Goal: Task Accomplishment & Management: Complete application form

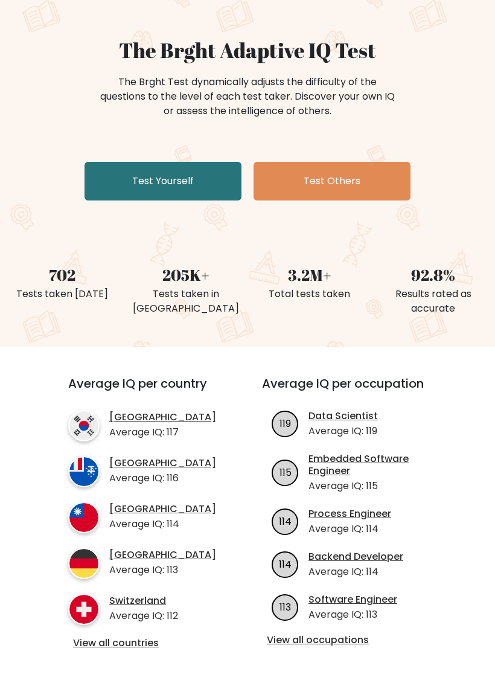
scroll to position [86, 0]
click at [109, 184] on link "Test Yourself" at bounding box center [163, 181] width 157 height 39
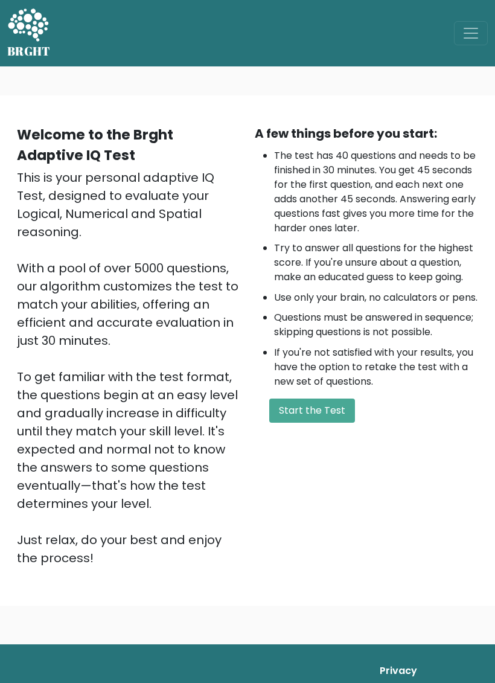
click at [326, 423] on button "Start the Test" at bounding box center [312, 411] width 86 height 24
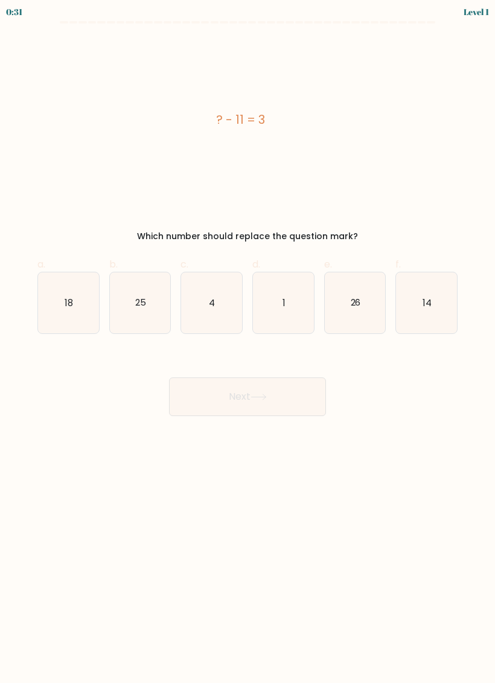
click at [441, 310] on icon "14" at bounding box center [426, 302] width 61 height 61
click at [248, 342] on input "f. 14" at bounding box center [248, 346] width 1 height 8
radio input "true"
click at [278, 394] on button "Next" at bounding box center [247, 397] width 157 height 39
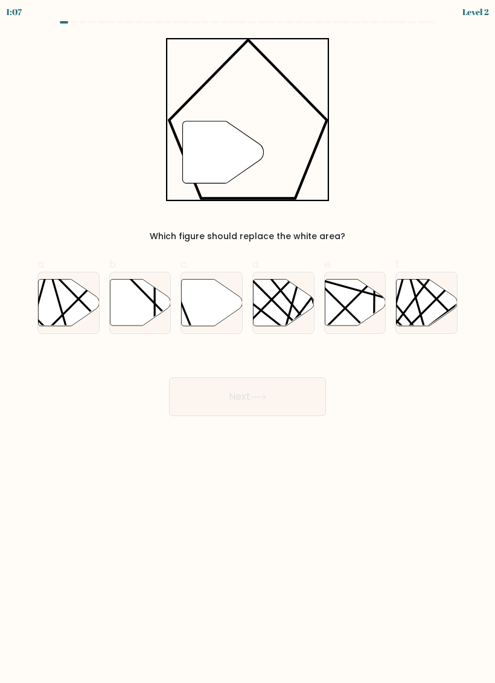
click at [216, 308] on icon at bounding box center [212, 302] width 61 height 47
click at [248, 342] on input "c." at bounding box center [248, 346] width 1 height 8
radio input "true"
click at [295, 408] on button "Next" at bounding box center [247, 397] width 157 height 39
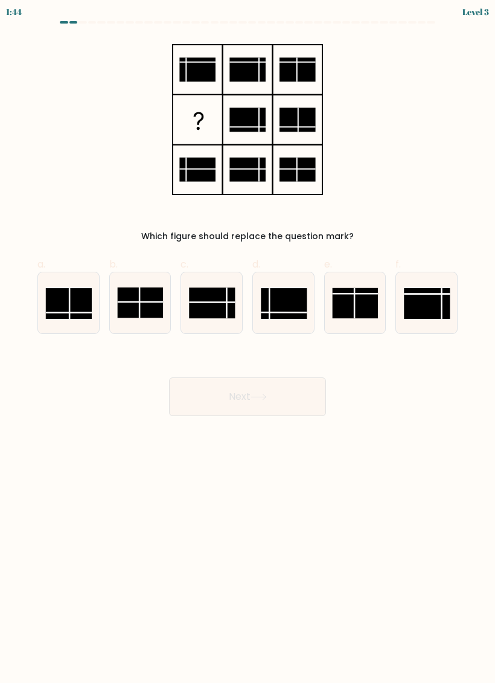
click at [284, 307] on rect at bounding box center [284, 303] width 46 height 31
click at [248, 342] on input "d." at bounding box center [248, 346] width 1 height 8
radio input "true"
click at [295, 408] on button "Next" at bounding box center [247, 397] width 157 height 39
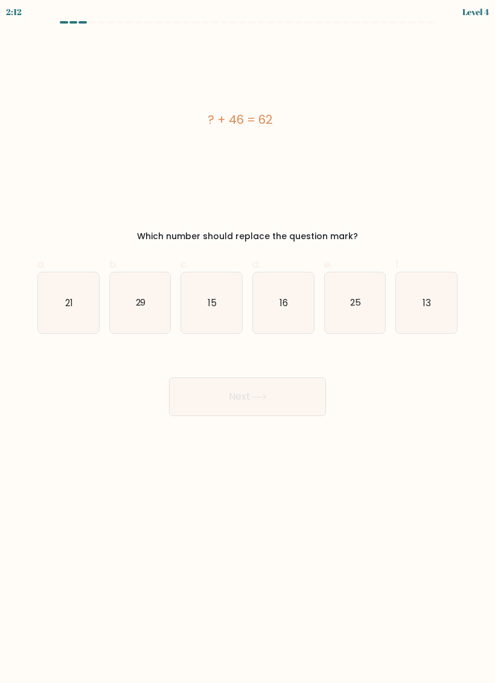
click at [274, 296] on icon "16" at bounding box center [283, 302] width 61 height 61
click at [248, 342] on input "d. 16" at bounding box center [248, 346] width 1 height 8
radio input "true"
click at [282, 395] on button "Next" at bounding box center [247, 397] width 157 height 39
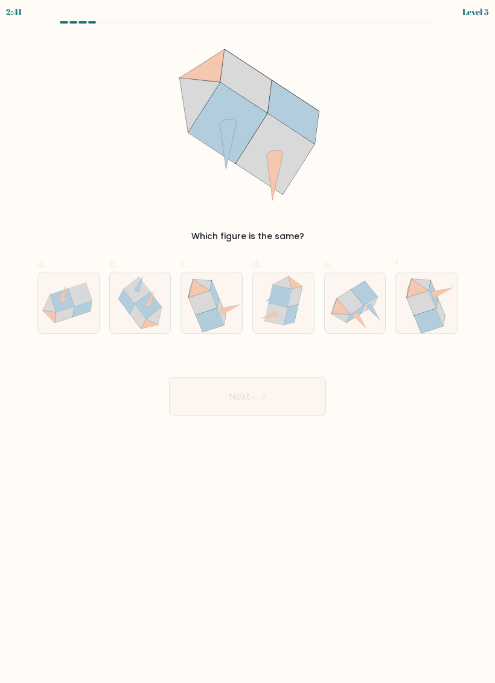
click at [292, 307] on icon at bounding box center [291, 314] width 14 height 21
click at [248, 342] on input "d." at bounding box center [248, 346] width 1 height 8
radio input "true"
click at [296, 411] on button "Next" at bounding box center [247, 397] width 157 height 39
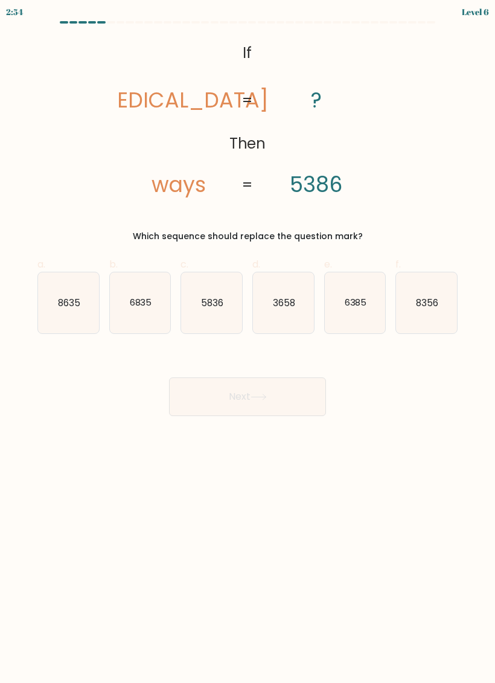
click at [435, 315] on icon "8356" at bounding box center [426, 302] width 61 height 61
click at [248, 342] on input "f. 8356" at bounding box center [248, 346] width 1 height 8
radio input "true"
click at [284, 391] on button "Next" at bounding box center [247, 397] width 157 height 39
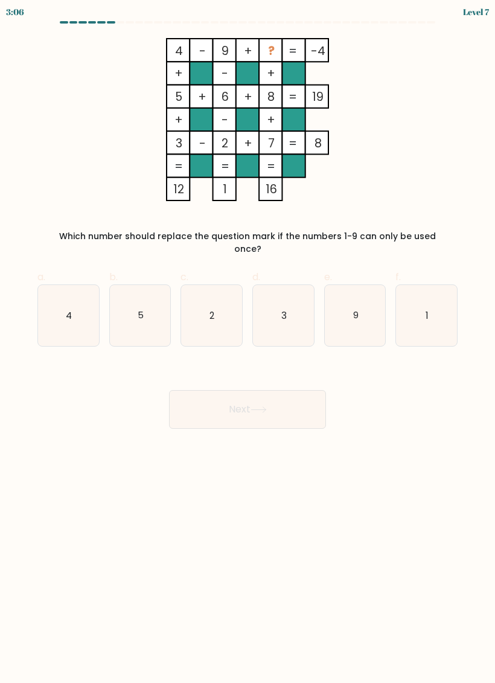
click at [158, 312] on icon "5" at bounding box center [140, 315] width 61 height 61
click at [248, 342] on input "b. 5" at bounding box center [248, 346] width 1 height 8
radio input "true"
click at [437, 295] on icon "1" at bounding box center [426, 315] width 61 height 61
click at [248, 342] on input "f. 1" at bounding box center [248, 346] width 1 height 8
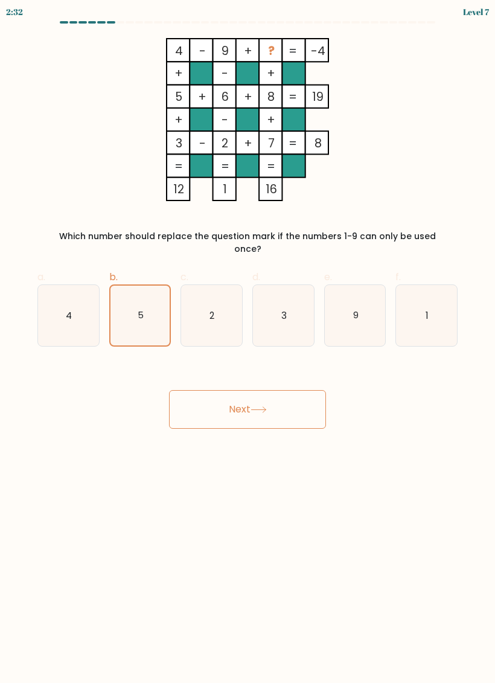
radio input "true"
click at [280, 396] on button "Next" at bounding box center [247, 409] width 157 height 39
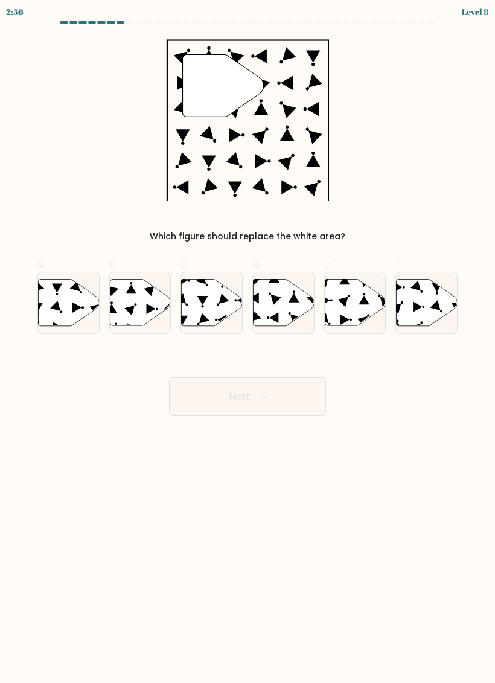
click at [353, 306] on icon at bounding box center [355, 302] width 61 height 47
click at [248, 342] on input "e." at bounding box center [248, 346] width 1 height 8
radio input "true"
click at [261, 402] on button "Next" at bounding box center [247, 397] width 157 height 39
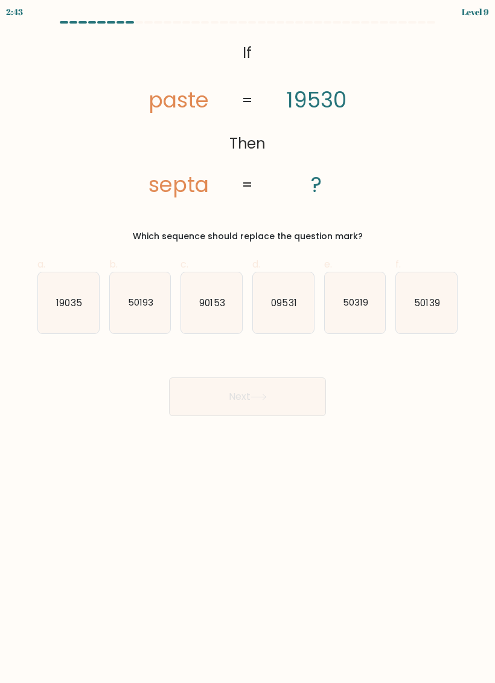
click at [428, 314] on icon "50139" at bounding box center [426, 302] width 61 height 61
click at [248, 342] on input "f. 50139" at bounding box center [248, 346] width 1 height 8
radio input "true"
click at [249, 416] on button "Next" at bounding box center [247, 397] width 157 height 39
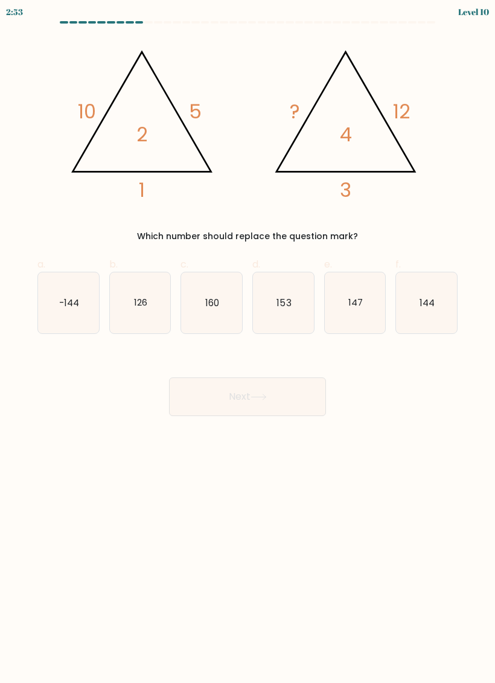
click at [144, 313] on icon "126" at bounding box center [140, 302] width 61 height 61
click at [248, 342] on input "b. 126" at bounding box center [248, 346] width 1 height 8
radio input "true"
click at [257, 410] on button "Next" at bounding box center [247, 397] width 157 height 39
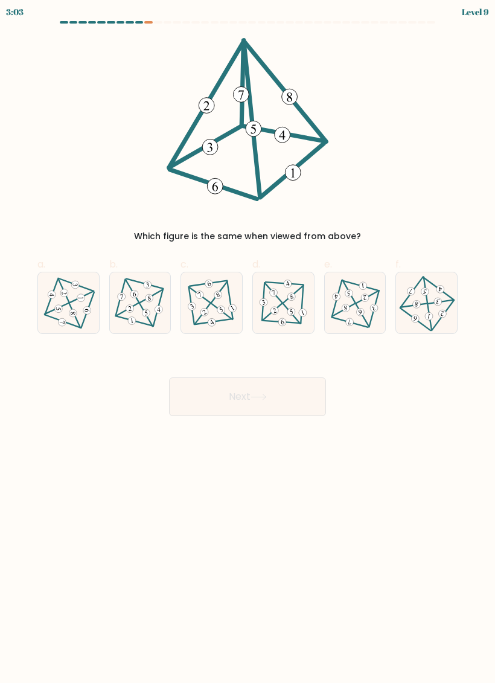
click at [209, 301] on 300 at bounding box center [200, 295] width 21 height 15
click at [248, 342] on input "c." at bounding box center [248, 346] width 1 height 8
radio input "true"
click at [263, 399] on icon at bounding box center [259, 397] width 16 height 7
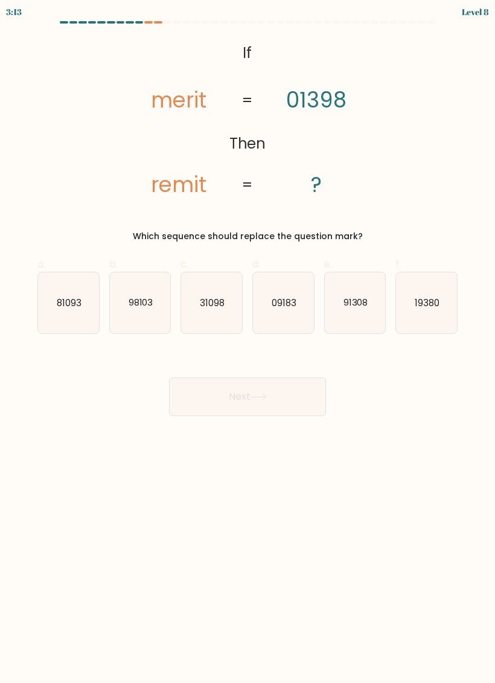
click at [222, 303] on text "31098" at bounding box center [212, 302] width 25 height 13
click at [248, 342] on input "c. 31098" at bounding box center [248, 346] width 1 height 8
radio input "true"
click at [240, 407] on button "Next" at bounding box center [247, 397] width 157 height 39
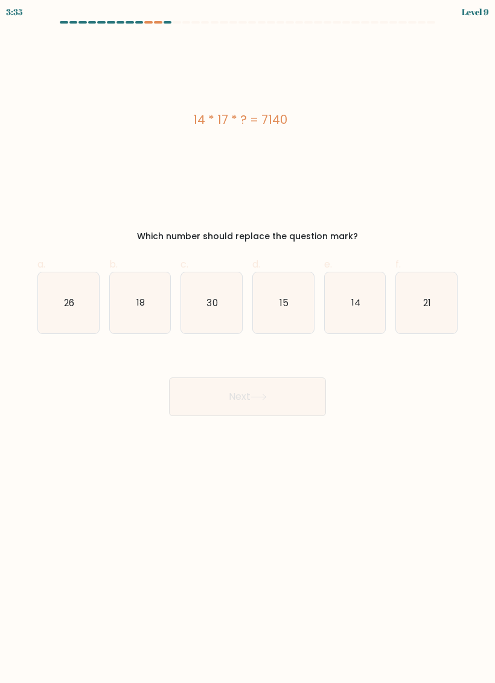
click at [221, 310] on icon "30" at bounding box center [211, 302] width 61 height 61
click at [248, 342] on input "c. 30" at bounding box center [248, 346] width 1 height 8
radio input "true"
click at [268, 403] on button "Next" at bounding box center [247, 397] width 157 height 39
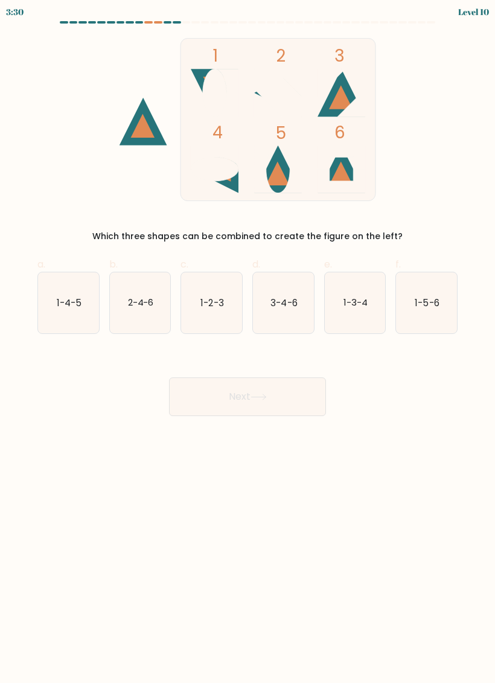
click at [352, 318] on icon "1-3-4" at bounding box center [355, 302] width 61 height 61
click at [248, 342] on input "e. 1-3-4" at bounding box center [248, 346] width 1 height 8
radio input "true"
click at [277, 405] on button "Next" at bounding box center [247, 397] width 157 height 39
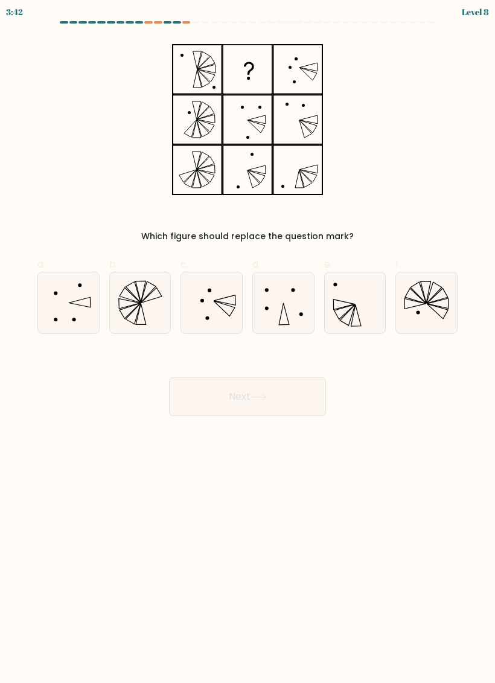
click at [74, 314] on icon at bounding box center [68, 302] width 61 height 61
click at [248, 342] on input "a." at bounding box center [248, 346] width 1 height 8
radio input "true"
click at [225, 408] on button "Next" at bounding box center [247, 397] width 157 height 39
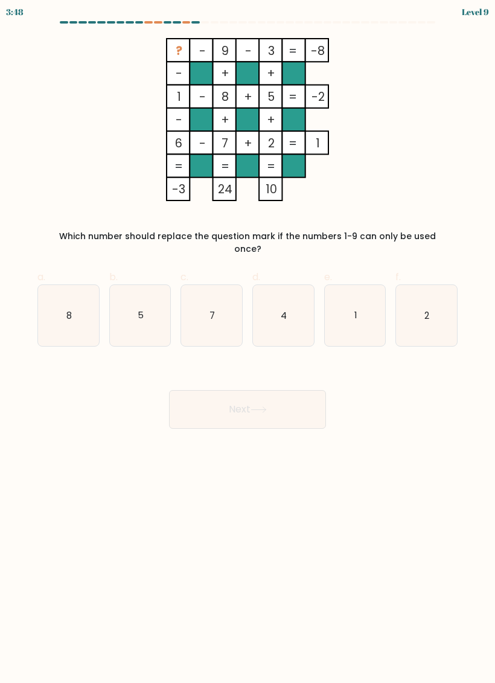
click at [278, 306] on icon "4" at bounding box center [283, 315] width 61 height 61
click at [248, 342] on input "d. 4" at bounding box center [248, 346] width 1 height 8
radio input "true"
click at [274, 408] on button "Next" at bounding box center [247, 409] width 157 height 39
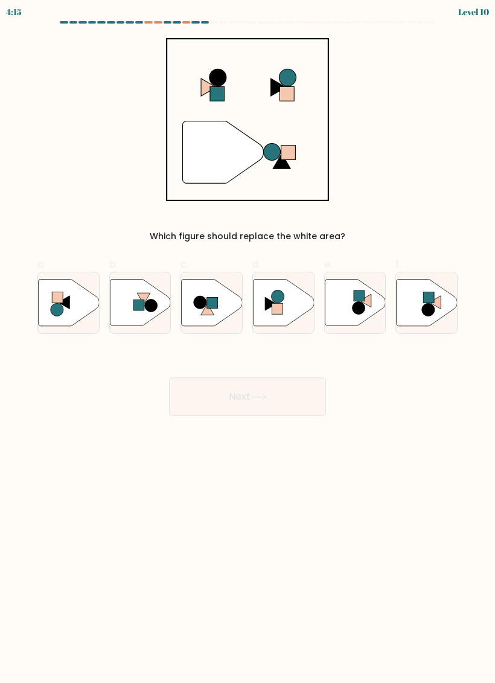
click at [212, 315] on icon at bounding box center [207, 309] width 13 height 11
click at [248, 342] on input "c." at bounding box center [248, 346] width 1 height 8
radio input "true"
click at [217, 407] on button "Next" at bounding box center [247, 397] width 157 height 39
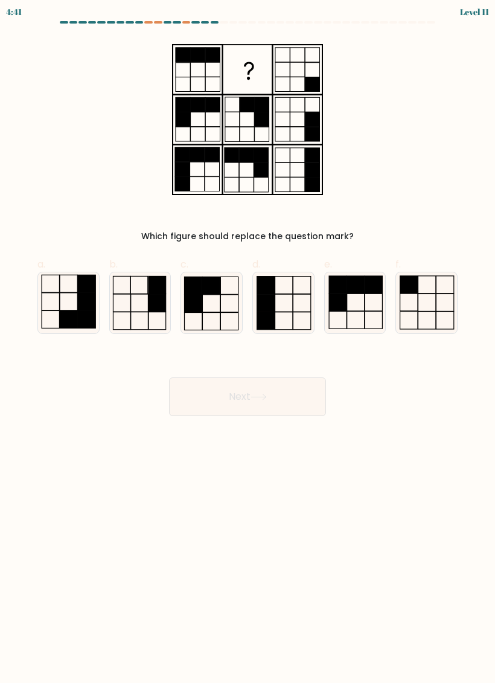
click at [158, 303] on rect at bounding box center [158, 303] width 18 height 18
click at [248, 342] on input "b." at bounding box center [248, 346] width 1 height 8
radio input "true"
click at [220, 404] on button "Next" at bounding box center [247, 397] width 157 height 39
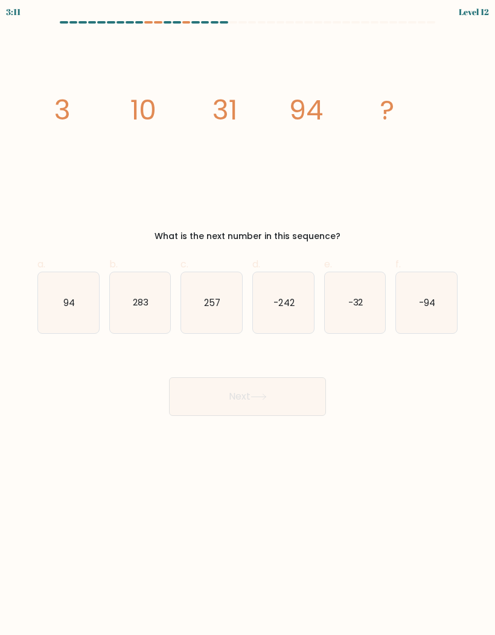
click at [123, 309] on icon "283" at bounding box center [140, 302] width 61 height 61
click at [248, 318] on input "b. 283" at bounding box center [248, 322] width 1 height 8
radio input "true"
click at [294, 405] on button "Next" at bounding box center [247, 397] width 157 height 39
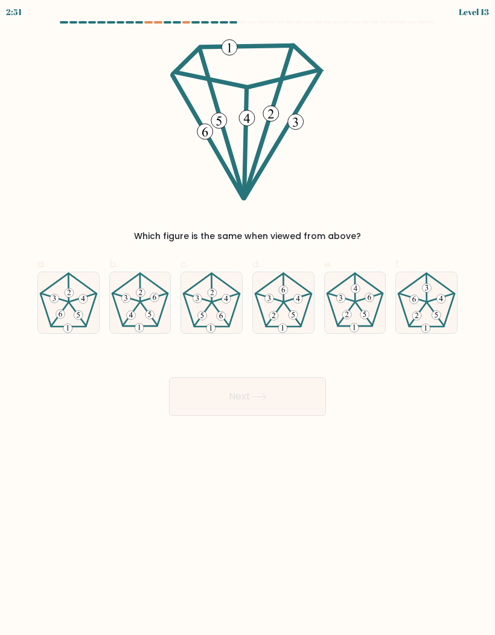
click at [433, 315] on 407 at bounding box center [436, 314] width 9 height 9
click at [248, 318] on input "f." at bounding box center [248, 322] width 1 height 8
radio input "true"
click at [266, 407] on button "Next" at bounding box center [247, 397] width 157 height 39
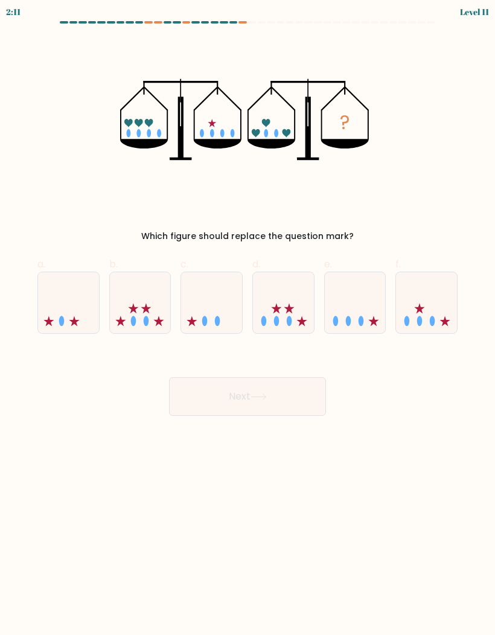
click at [55, 321] on icon at bounding box center [68, 303] width 61 height 50
click at [248, 321] on input "a." at bounding box center [248, 322] width 1 height 8
radio input "true"
click at [254, 395] on icon at bounding box center [259, 397] width 16 height 7
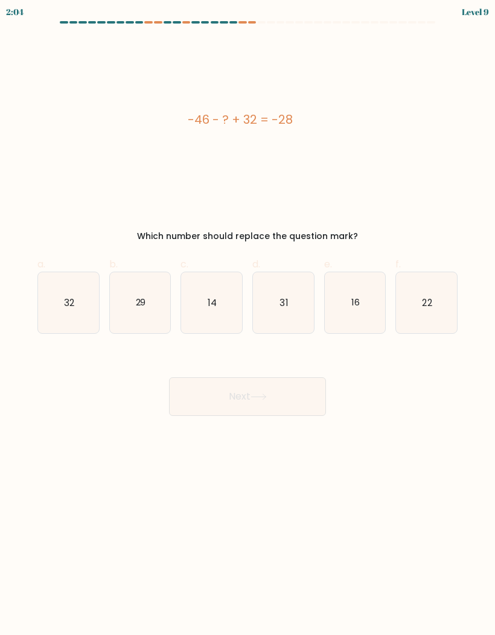
click at [219, 307] on icon "14" at bounding box center [211, 302] width 61 height 61
click at [248, 318] on input "c. 14" at bounding box center [248, 322] width 1 height 8
radio input "true"
click at [275, 397] on button "Next" at bounding box center [247, 397] width 157 height 39
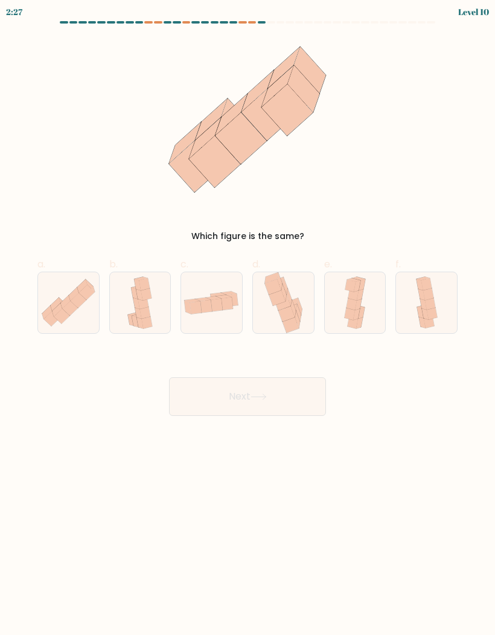
click at [144, 300] on icon at bounding box center [146, 294] width 11 height 12
click at [248, 318] on input "b." at bounding box center [248, 322] width 1 height 8
radio input "true"
click at [247, 402] on button "Next" at bounding box center [247, 397] width 157 height 39
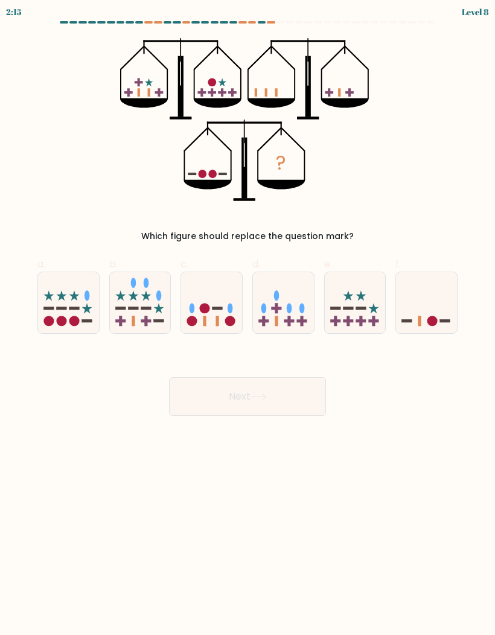
click at [414, 325] on icon at bounding box center [426, 303] width 61 height 50
click at [248, 325] on input "f." at bounding box center [248, 322] width 1 height 8
radio input "true"
click at [259, 394] on icon at bounding box center [259, 397] width 16 height 7
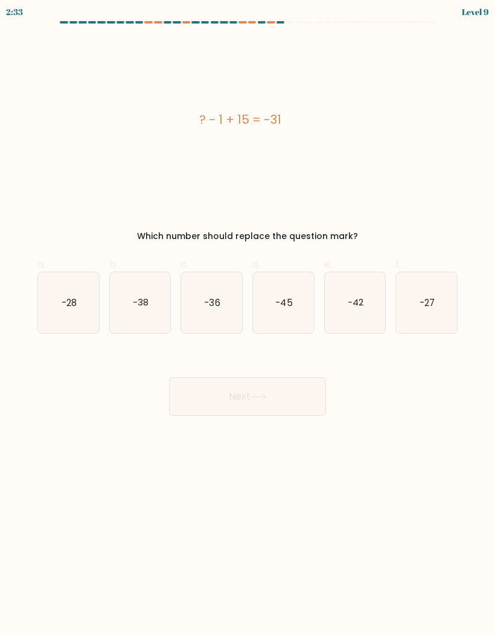
click at [306, 304] on icon "-45" at bounding box center [283, 302] width 61 height 61
click at [248, 318] on input "d. -45" at bounding box center [248, 322] width 1 height 8
radio input "true"
click at [284, 381] on button "Next" at bounding box center [247, 397] width 157 height 39
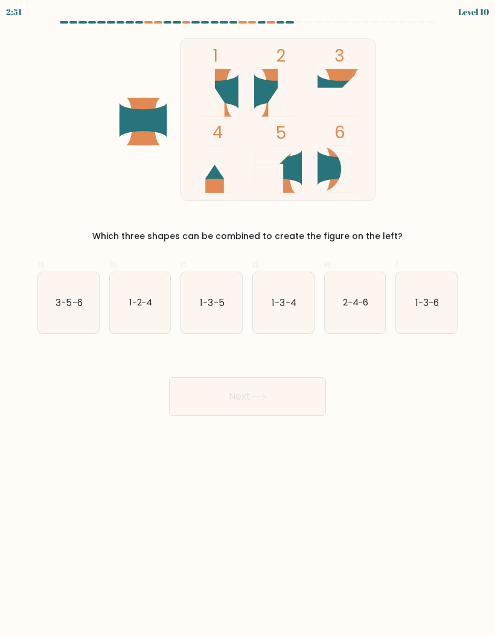
click at [161, 290] on icon "1-2-4" at bounding box center [140, 302] width 61 height 61
click at [248, 318] on input "b. 1-2-4" at bounding box center [248, 322] width 1 height 8
radio input "true"
click at [252, 403] on button "Next" at bounding box center [247, 397] width 157 height 39
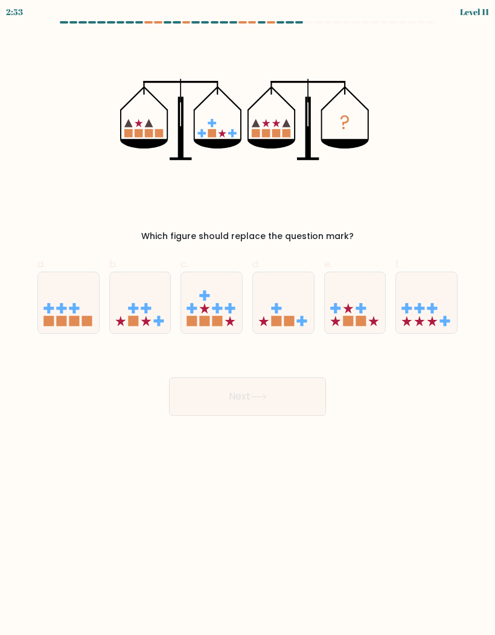
click at [358, 321] on rect at bounding box center [361, 321] width 10 height 10
click at [248, 321] on input "e." at bounding box center [248, 322] width 1 height 8
radio input "true"
click at [247, 414] on button "Next" at bounding box center [247, 397] width 157 height 39
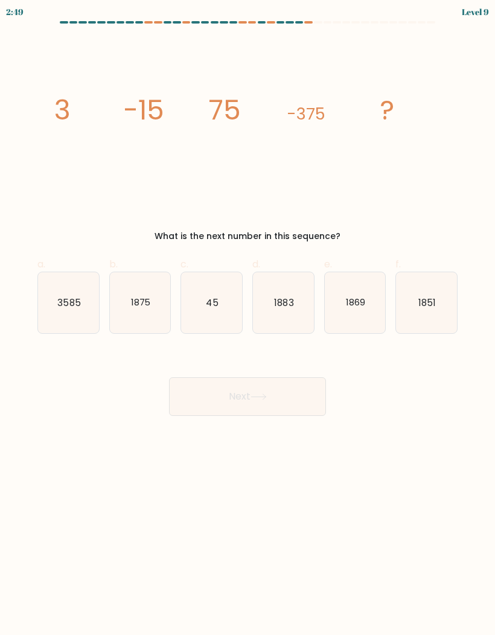
click at [138, 307] on text "1875" at bounding box center [140, 302] width 20 height 13
click at [248, 318] on input "b. 1875" at bounding box center [248, 322] width 1 height 8
radio input "true"
click at [272, 401] on button "Next" at bounding box center [247, 397] width 157 height 39
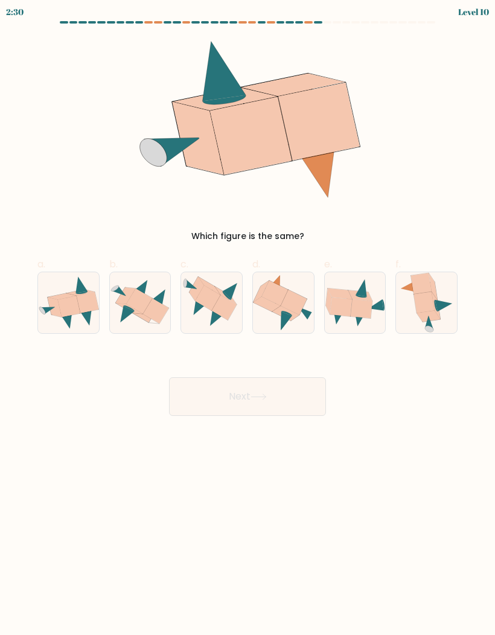
click at [445, 293] on icon at bounding box center [427, 302] width 54 height 61
click at [248, 318] on input "f." at bounding box center [248, 322] width 1 height 8
radio input "true"
click at [275, 395] on button "Next" at bounding box center [247, 397] width 157 height 39
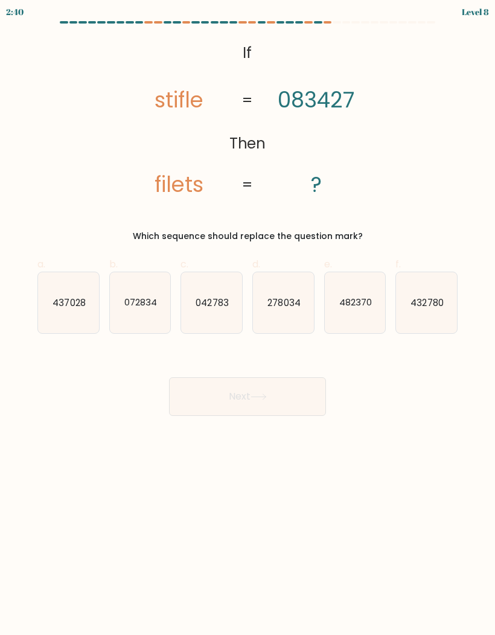
click at [437, 309] on icon "432780" at bounding box center [426, 302] width 61 height 61
click at [248, 318] on input "f. 432780" at bounding box center [248, 322] width 1 height 8
radio input "true"
click at [249, 396] on button "Next" at bounding box center [247, 397] width 157 height 39
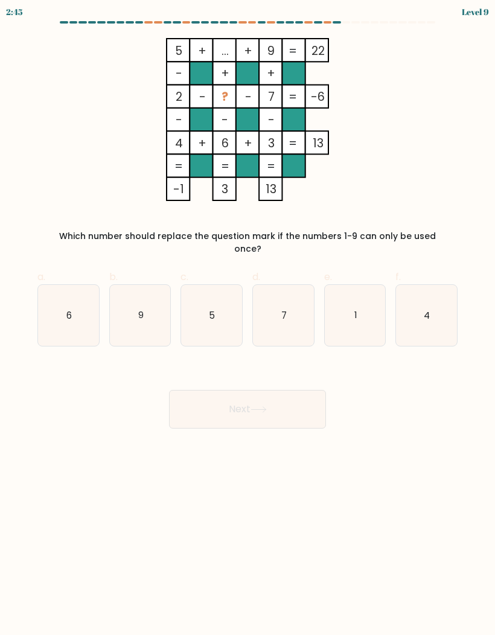
click at [370, 303] on icon "1" at bounding box center [355, 315] width 61 height 61
click at [248, 318] on input "e. 1" at bounding box center [248, 322] width 1 height 8
radio input "true"
click at [280, 396] on button "Next" at bounding box center [247, 409] width 157 height 39
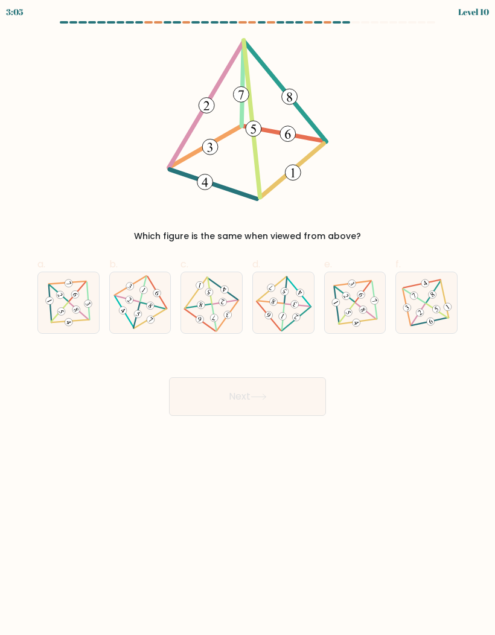
click at [434, 297] on icon at bounding box center [433, 294] width 4 height 5
click at [248, 318] on input "f." at bounding box center [248, 322] width 1 height 8
radio input "true"
click at [271, 382] on button "Next" at bounding box center [247, 397] width 157 height 39
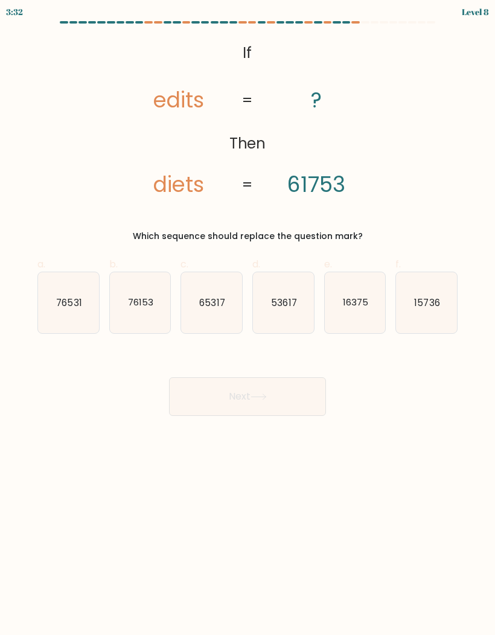
click at [361, 315] on icon "16375" at bounding box center [355, 302] width 61 height 61
click at [248, 318] on input "e. 16375" at bounding box center [248, 322] width 1 height 8
radio input "true"
click at [279, 400] on button "Next" at bounding box center [247, 397] width 157 height 39
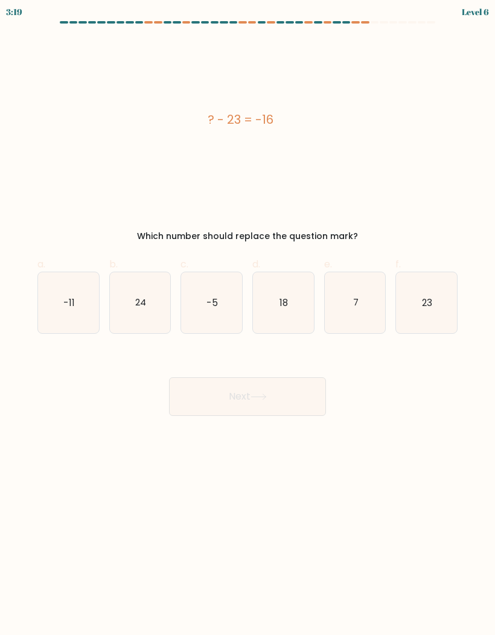
click at [362, 297] on icon "7" at bounding box center [355, 302] width 61 height 61
click at [248, 318] on input "e. 7" at bounding box center [248, 322] width 1 height 8
radio input "true"
click at [287, 409] on button "Next" at bounding box center [247, 397] width 157 height 39
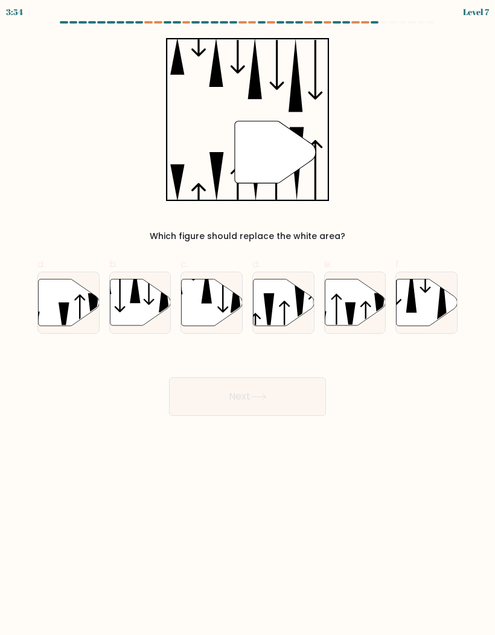
click at [301, 310] on icon at bounding box center [300, 311] width 11 height 55
click at [248, 318] on input "d." at bounding box center [248, 322] width 1 height 8
radio input "true"
click at [301, 403] on button "Next" at bounding box center [247, 397] width 157 height 39
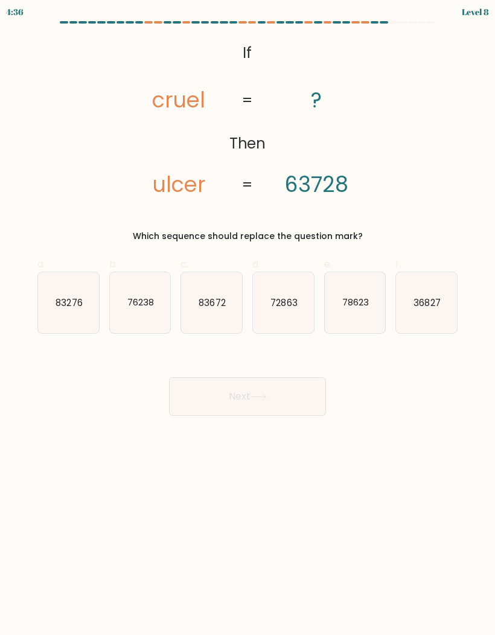
click at [288, 397] on button "Next" at bounding box center [247, 397] width 157 height 39
click at [428, 120] on div "@import url('https://fonts.googleapis.com/css?family=Abril+Fatface:400,100,100i…" at bounding box center [247, 140] width 435 height 205
click at [342, 296] on icon "78623" at bounding box center [355, 302] width 61 height 61
click at [248, 318] on input "e. 78623" at bounding box center [248, 322] width 1 height 8
radio input "true"
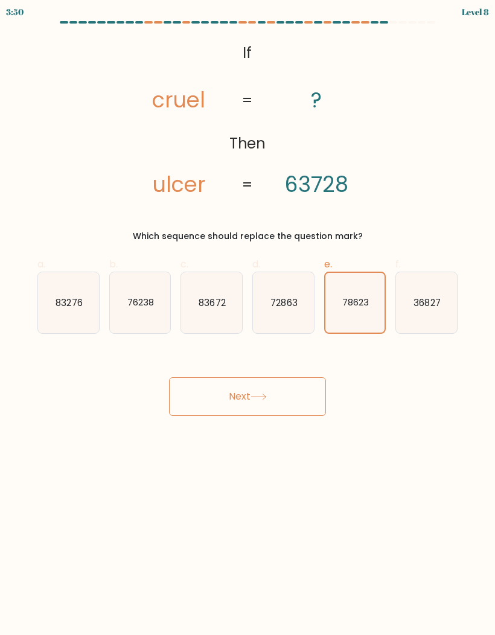
click at [249, 408] on button "Next" at bounding box center [247, 397] width 157 height 39
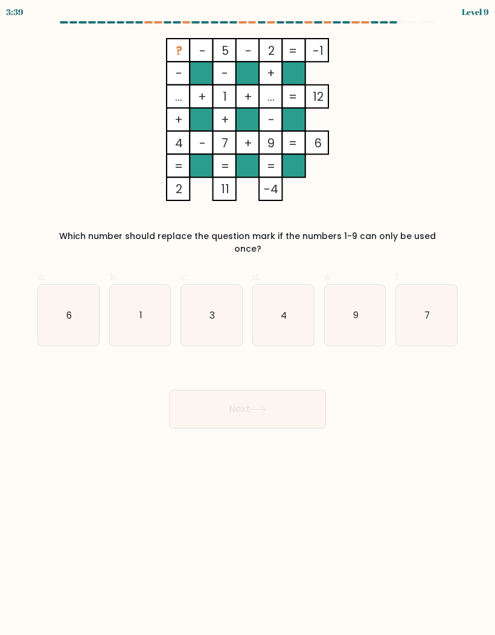
click at [77, 291] on icon "6" at bounding box center [68, 315] width 61 height 61
click at [248, 318] on input "a. 6" at bounding box center [248, 322] width 1 height 8
radio input "true"
click at [285, 396] on button "Next" at bounding box center [247, 409] width 157 height 39
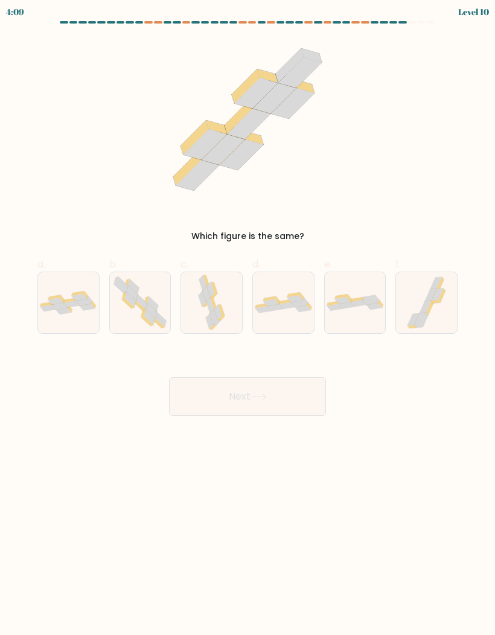
click at [144, 314] on icon at bounding box center [143, 314] width 5 height 8
click at [248, 318] on input "b." at bounding box center [248, 322] width 1 height 8
radio input "true"
click at [210, 412] on button "Next" at bounding box center [247, 397] width 157 height 39
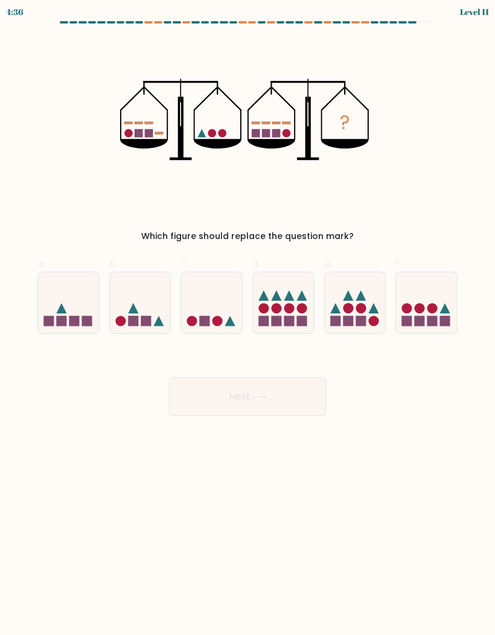
click at [454, 280] on icon at bounding box center [426, 303] width 61 height 50
click at [248, 318] on input "f." at bounding box center [248, 322] width 1 height 8
radio input "true"
click at [291, 408] on button "Next" at bounding box center [247, 397] width 157 height 39
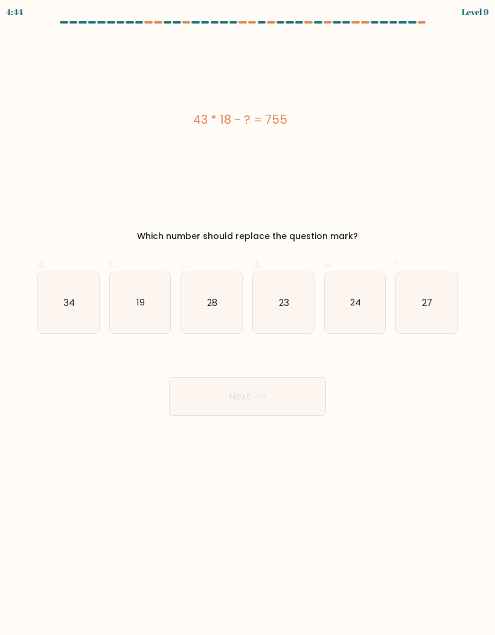
click at [145, 303] on text "19" at bounding box center [141, 302] width 8 height 13
click at [248, 318] on input "b. 19" at bounding box center [248, 322] width 1 height 8
radio input "true"
click at [292, 402] on button "Next" at bounding box center [247, 397] width 157 height 39
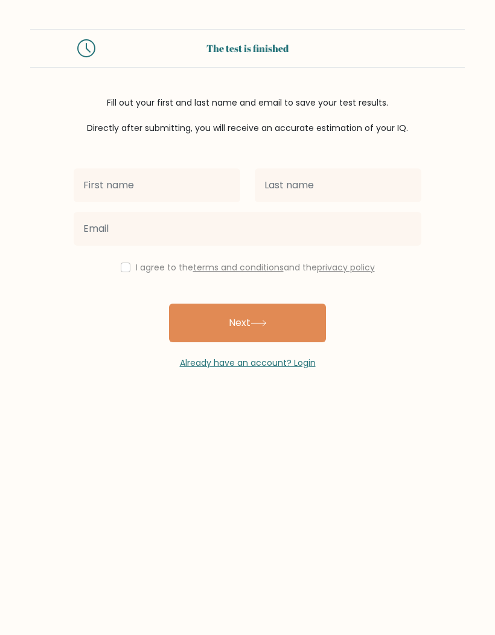
click at [121, 265] on input "checkbox" at bounding box center [126, 268] width 10 height 10
checkbox input "true"
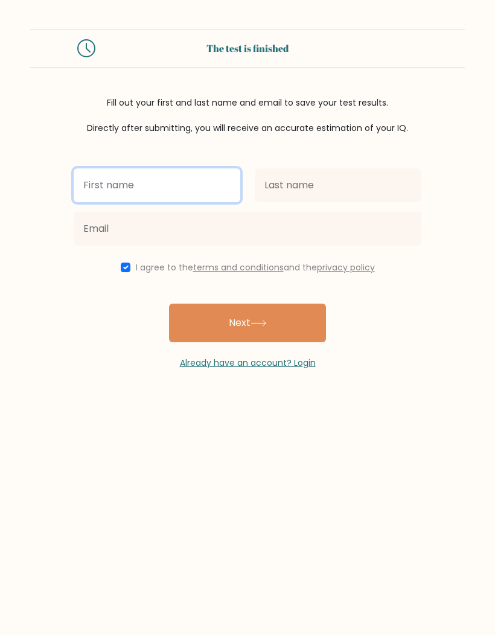
click at [98, 191] on input "text" at bounding box center [157, 186] width 167 height 34
type input "p"
type input "Patrick Anthony"
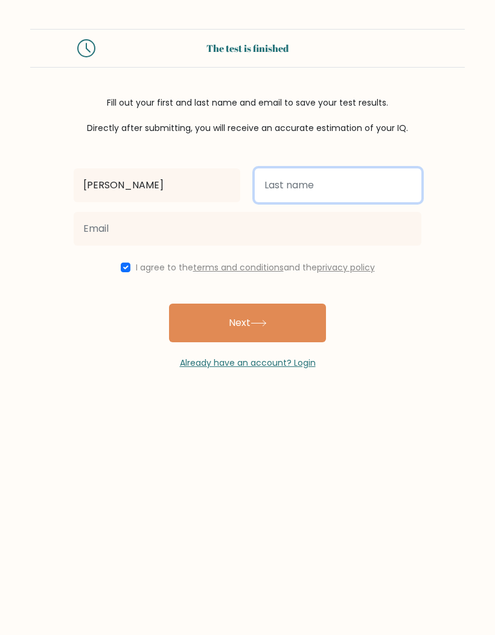
click at [374, 187] on input "text" at bounding box center [338, 186] width 167 height 34
type input "Foz"
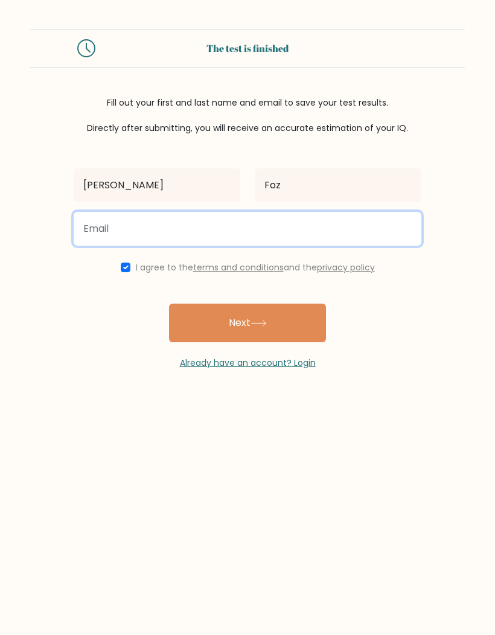
click at [298, 229] on input "email" at bounding box center [248, 229] width 348 height 34
type input "fozpatrick@gmail.com"
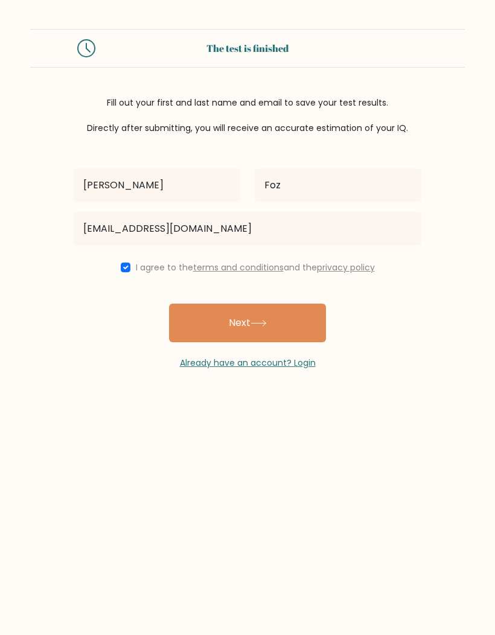
click at [285, 324] on button "Next" at bounding box center [247, 323] width 157 height 39
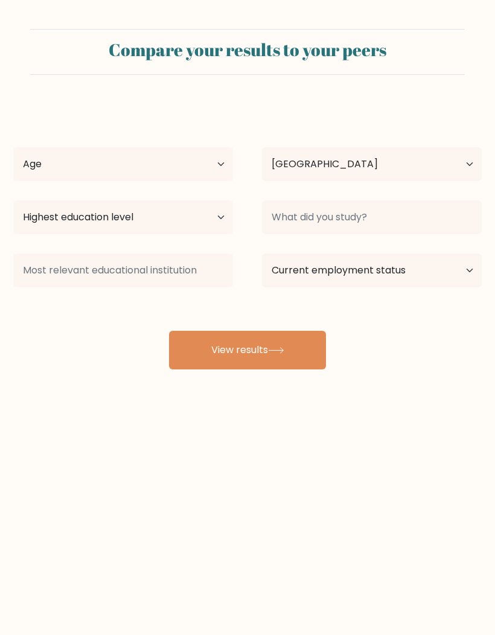
select select "PH"
click at [83, 174] on select "Age Under [DEMOGRAPHIC_DATA] [DEMOGRAPHIC_DATA] [DEMOGRAPHIC_DATA] [DEMOGRAPHIC…" at bounding box center [123, 164] width 220 height 34
select select "35_44"
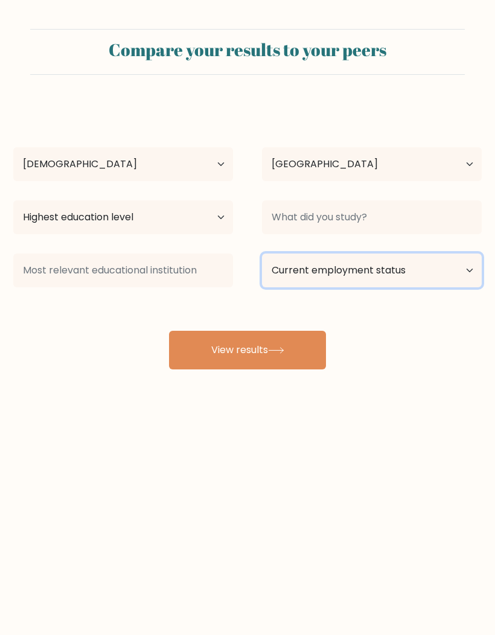
click at [459, 268] on select "Current employment status Employed Student Retired Other / prefer not to answer" at bounding box center [372, 271] width 220 height 34
select select "other"
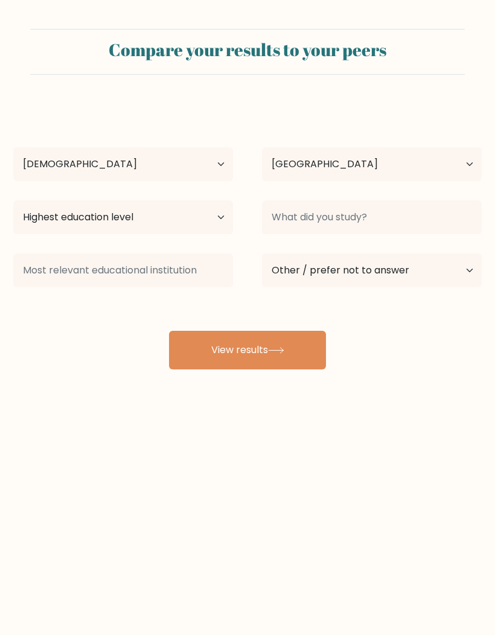
click at [276, 354] on icon at bounding box center [276, 350] width 16 height 7
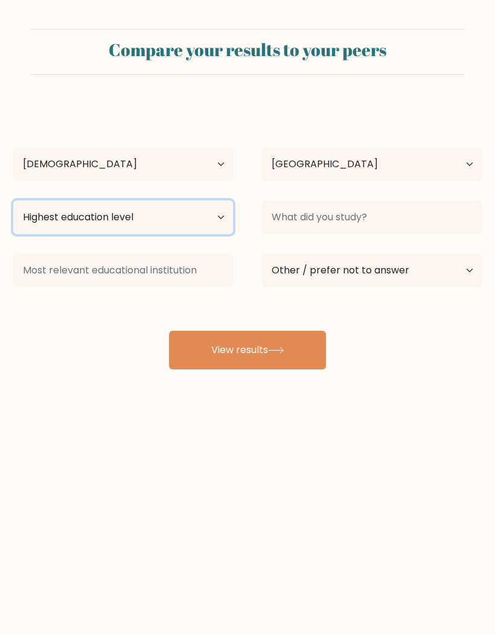
click at [222, 223] on select "Highest education level No schooling Primary Lower Secondary Upper Secondary Oc…" at bounding box center [123, 218] width 220 height 34
select select "upper_secondary"
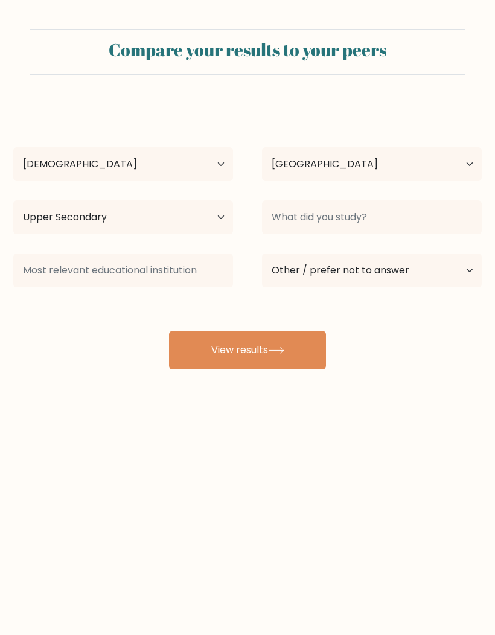
click at [291, 359] on button "View results" at bounding box center [247, 350] width 157 height 39
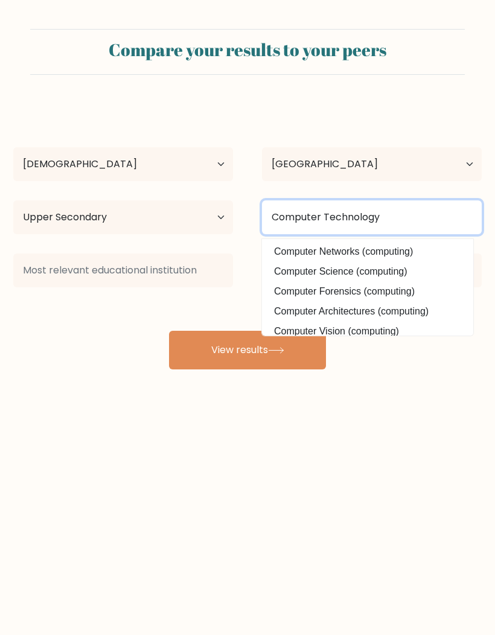
type input "Computer Technology"
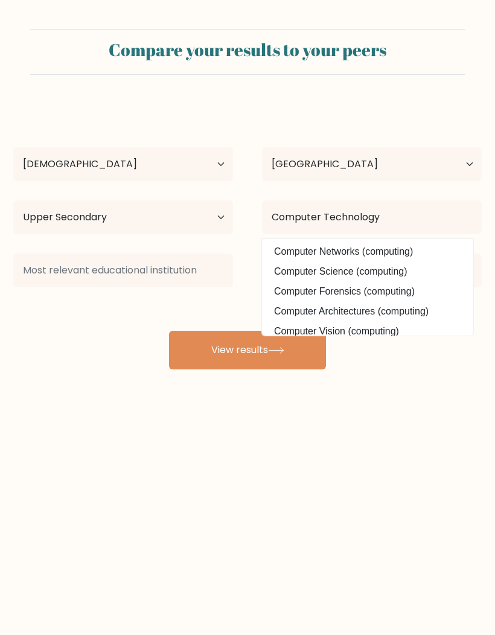
click at [283, 352] on icon at bounding box center [276, 350] width 14 height 5
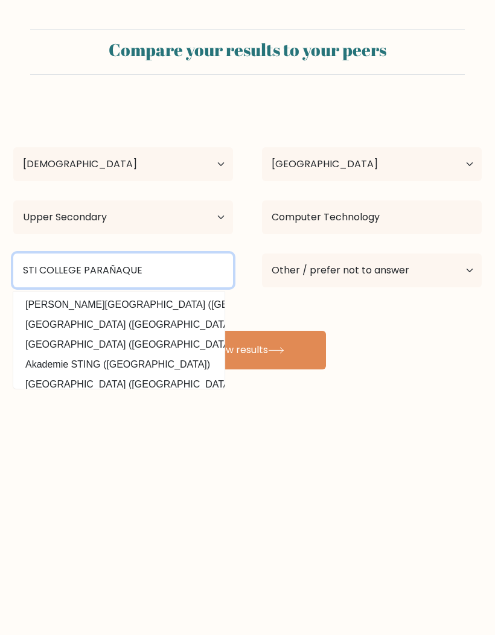
type input "STI COLLEGE PARAÑAQUE"
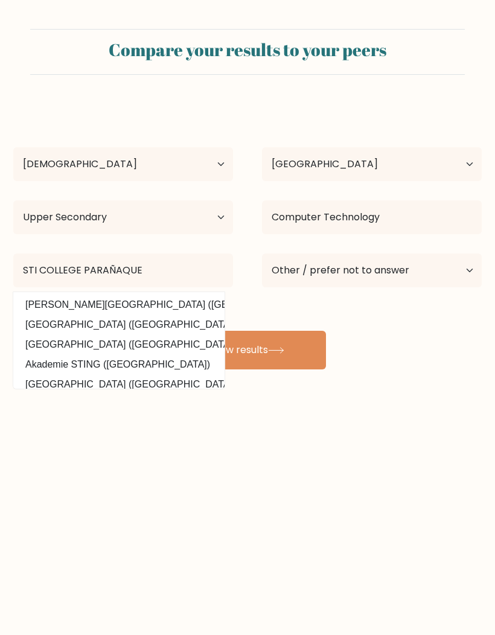
click at [286, 345] on button "View results" at bounding box center [247, 350] width 157 height 39
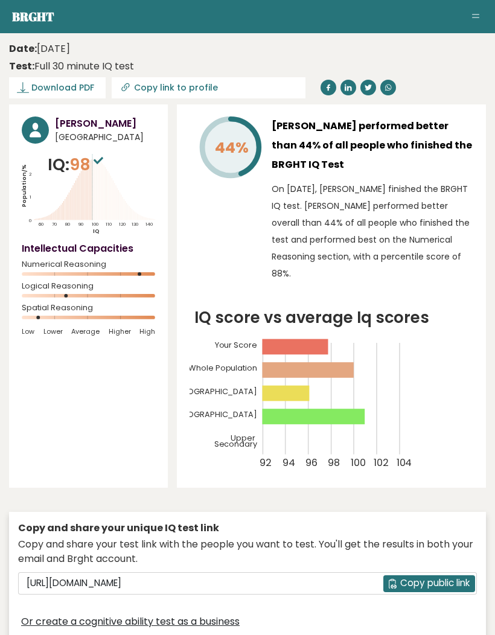
scroll to position [7, 0]
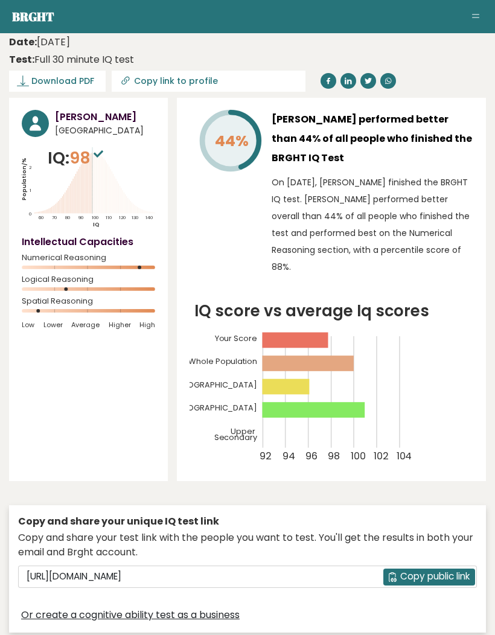
click at [36, 411] on div "[PERSON_NAME] [GEOGRAPHIC_DATA] IQ: 98 Population/% IQ 0 1 2 60 70 80 90 100 11…" at bounding box center [88, 290] width 159 height 384
click at [435, 576] on span "Copy public link" at bounding box center [434, 577] width 69 height 14
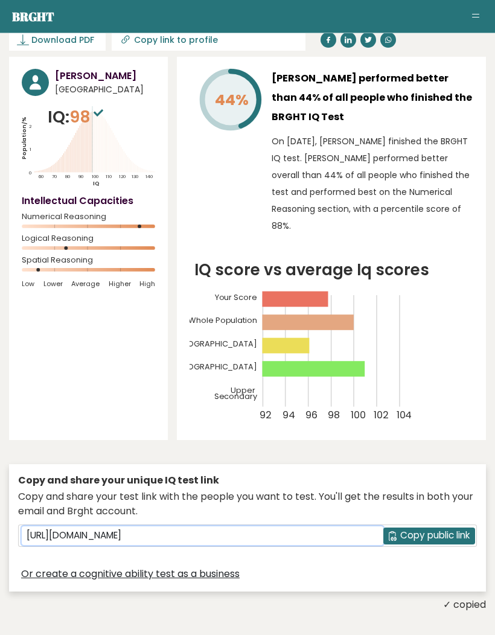
scroll to position [47, 0]
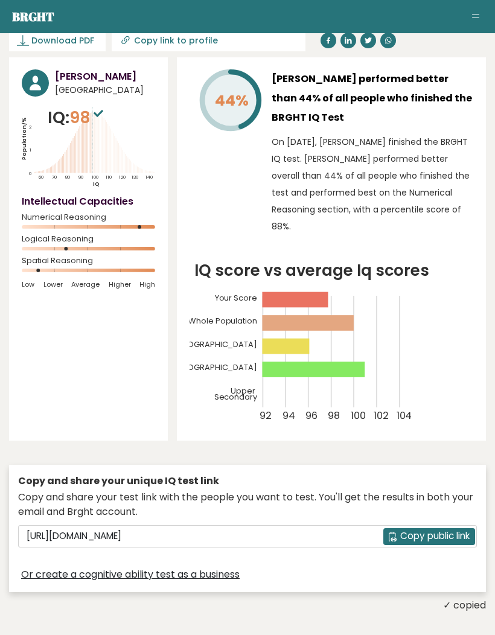
click at [435, 535] on span "Copy public link" at bounding box center [434, 537] width 69 height 14
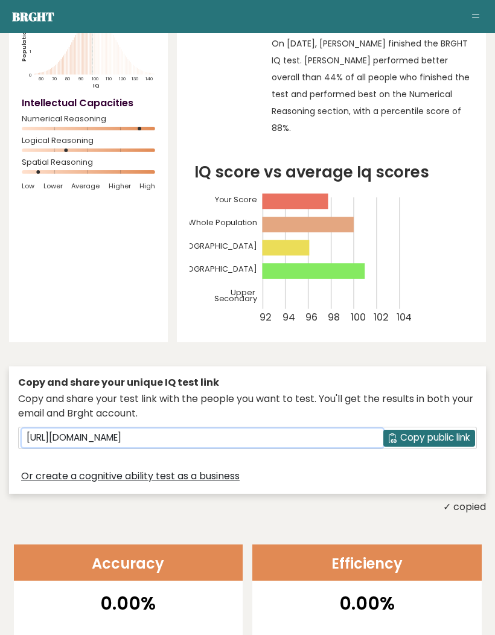
scroll to position [0, 0]
